Goal: Check status: Check status

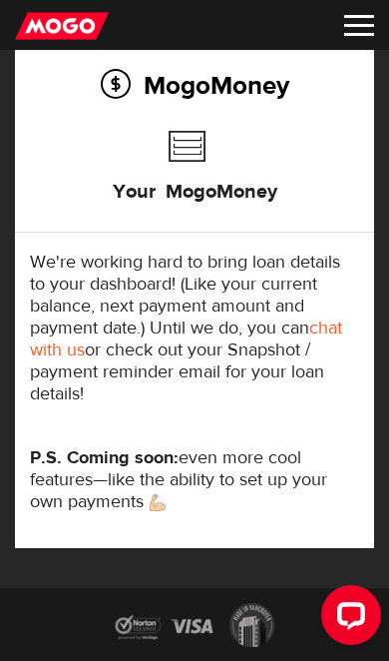
scroll to position [631, 0]
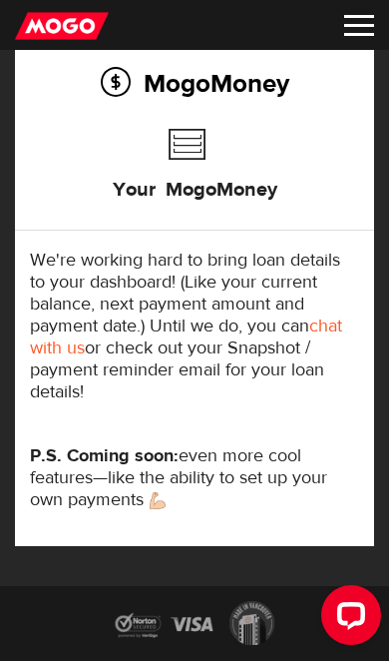
click at [197, 154] on h3 "Your MogoMoney" at bounding box center [195, 186] width 165 height 64
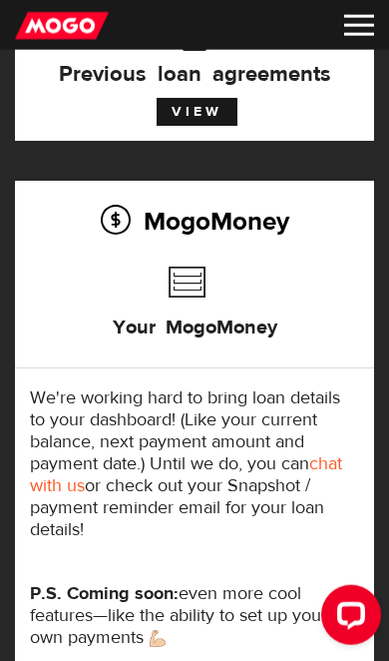
scroll to position [0, 0]
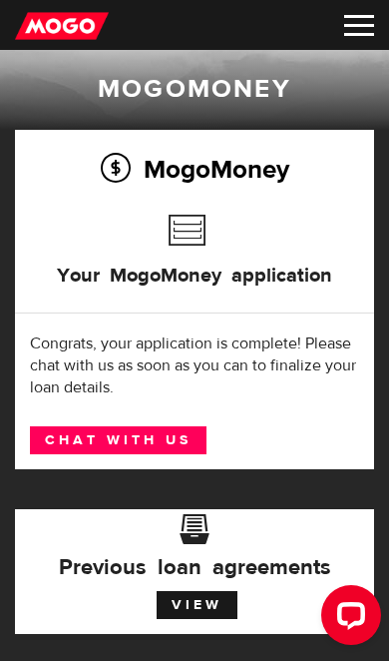
click at [357, 35] on img at bounding box center [359, 25] width 30 height 21
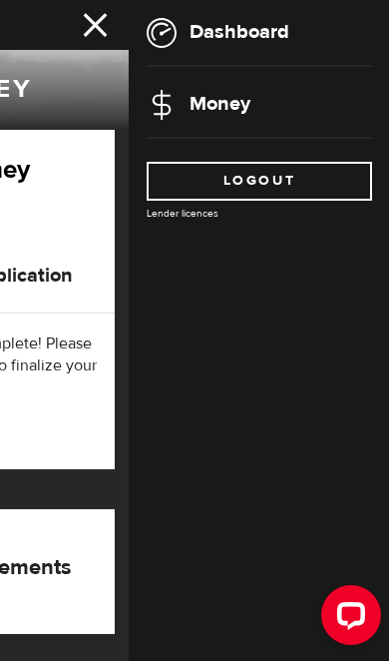
click at [251, 107] on link "Money" at bounding box center [199, 103] width 104 height 25
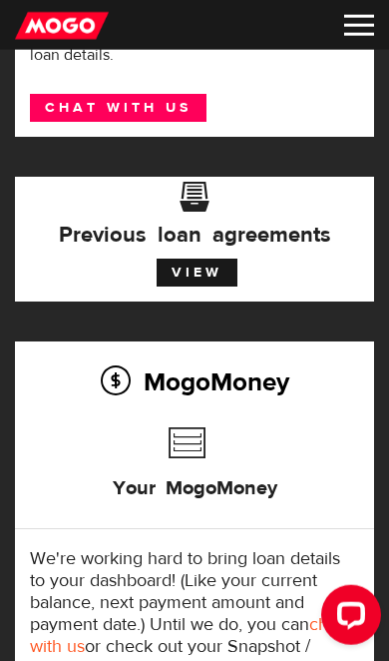
scroll to position [333, 0]
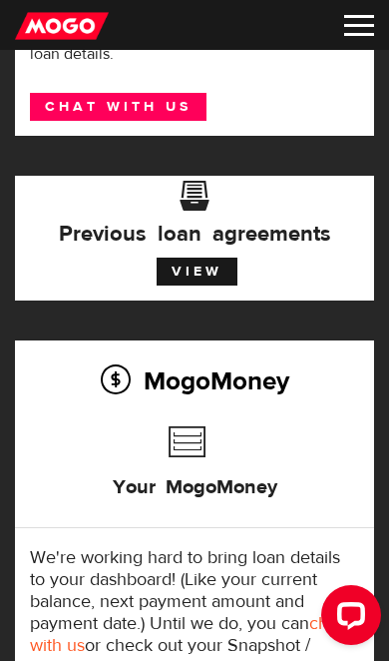
click at [223, 268] on link "View" at bounding box center [197, 272] width 81 height 28
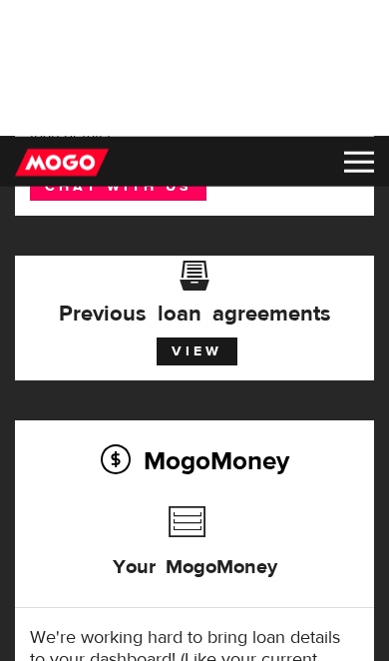
scroll to position [390, 0]
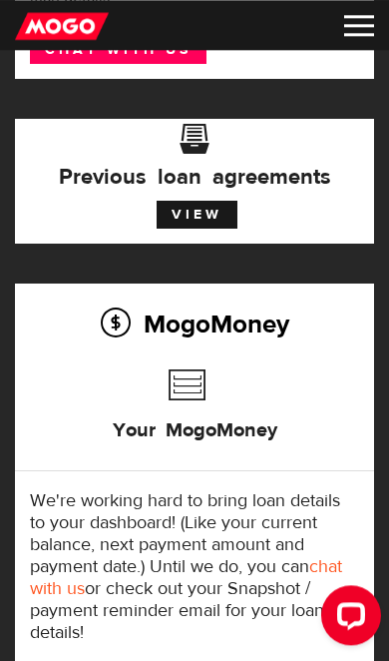
click at [202, 394] on h3 "Your MogoMoney" at bounding box center [195, 426] width 165 height 64
click at [198, 410] on h3 "Your MogoMoney" at bounding box center [195, 426] width 165 height 64
click at [188, 394] on h3 "Your MogoMoney" at bounding box center [195, 426] width 165 height 64
click at [197, 394] on h3 "Your MogoMoney" at bounding box center [195, 426] width 165 height 64
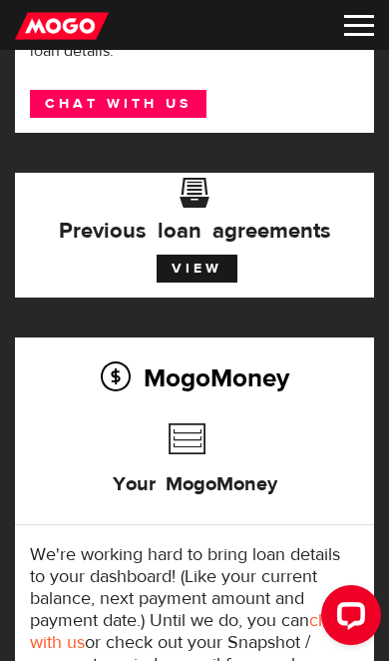
scroll to position [453, 0]
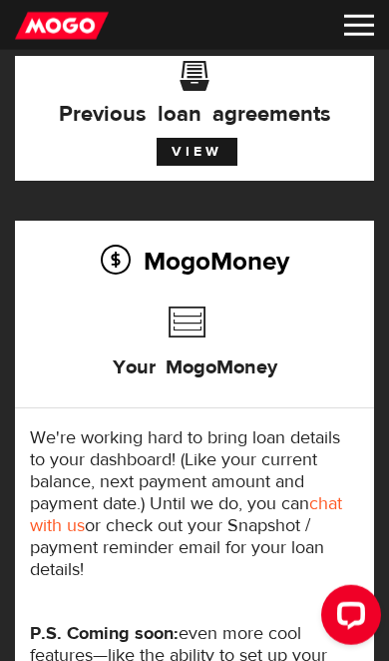
click at [195, 331] on h3 "Your MogoMoney" at bounding box center [195, 363] width 165 height 64
click at [196, 334] on h3 "Your MogoMoney" at bounding box center [195, 363] width 165 height 64
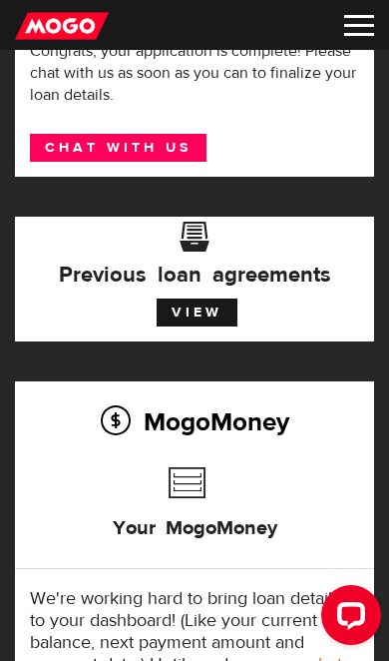
scroll to position [444, 0]
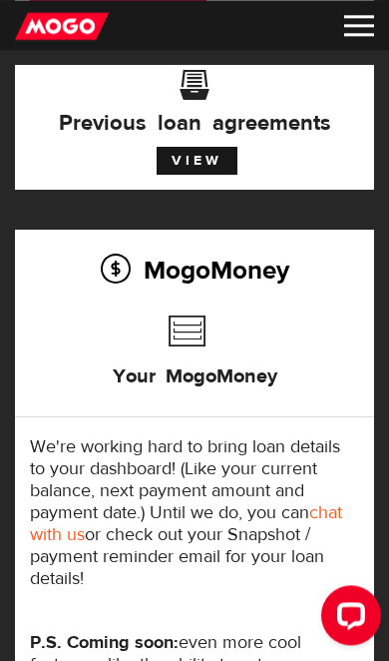
click at [199, 354] on h3 "Your MogoMoney" at bounding box center [195, 372] width 165 height 64
click at [199, 360] on h3 "Your MogoMoney" at bounding box center [195, 372] width 165 height 64
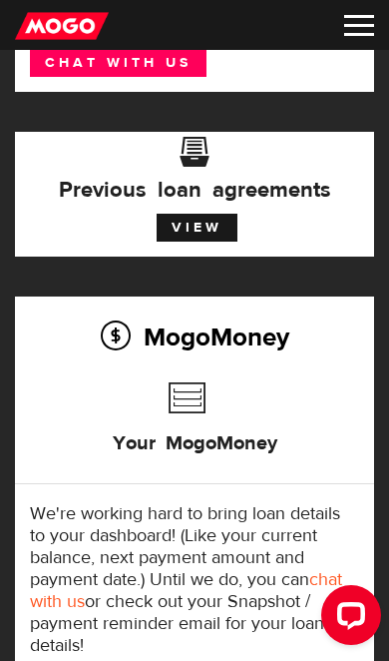
scroll to position [377, 0]
click at [126, 357] on div "MogoMoney Your MogoMoney We're working hard to bring loan details to your dashb…" at bounding box center [194, 547] width 359 height 502
click at [123, 339] on h2 "MogoMoney" at bounding box center [194, 336] width 329 height 42
click at [359, 35] on img at bounding box center [359, 25] width 30 height 21
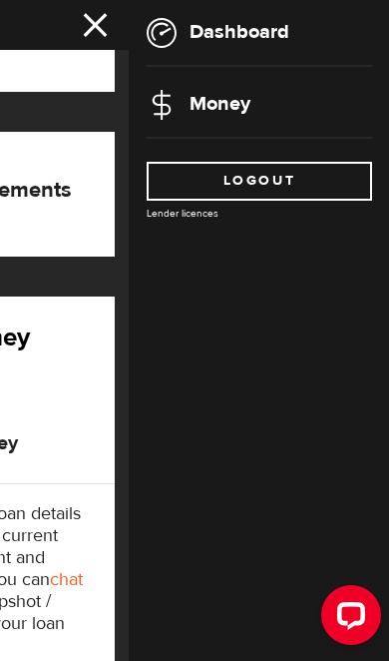
click at [228, 104] on link "Money" at bounding box center [199, 103] width 104 height 25
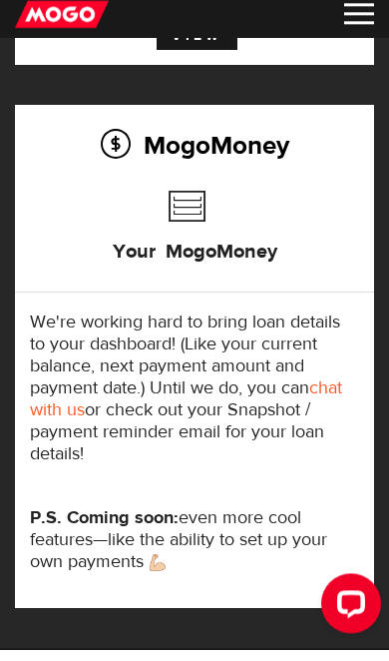
scroll to position [559, 0]
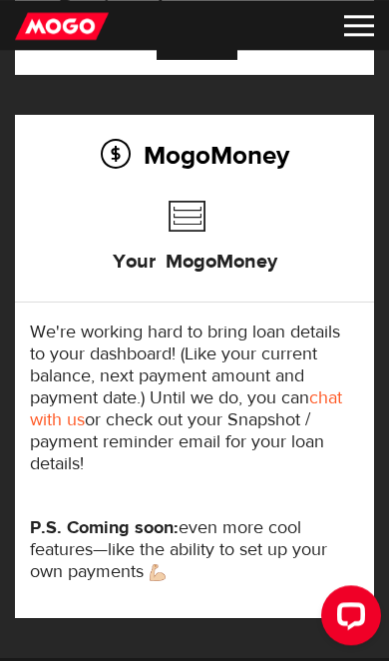
click at [188, 229] on h3 "Your MogoMoney" at bounding box center [195, 258] width 165 height 64
click at [197, 254] on h3 "Your MogoMoney" at bounding box center [195, 258] width 165 height 64
click at [132, 161] on h2 "MogoMoney" at bounding box center [194, 155] width 329 height 42
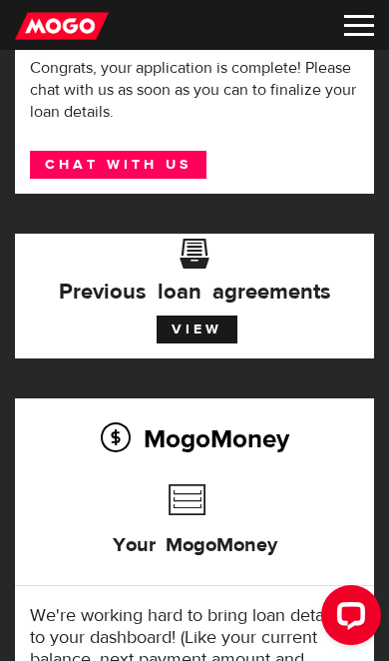
scroll to position [0, 0]
